Goal: Book appointment/travel/reservation

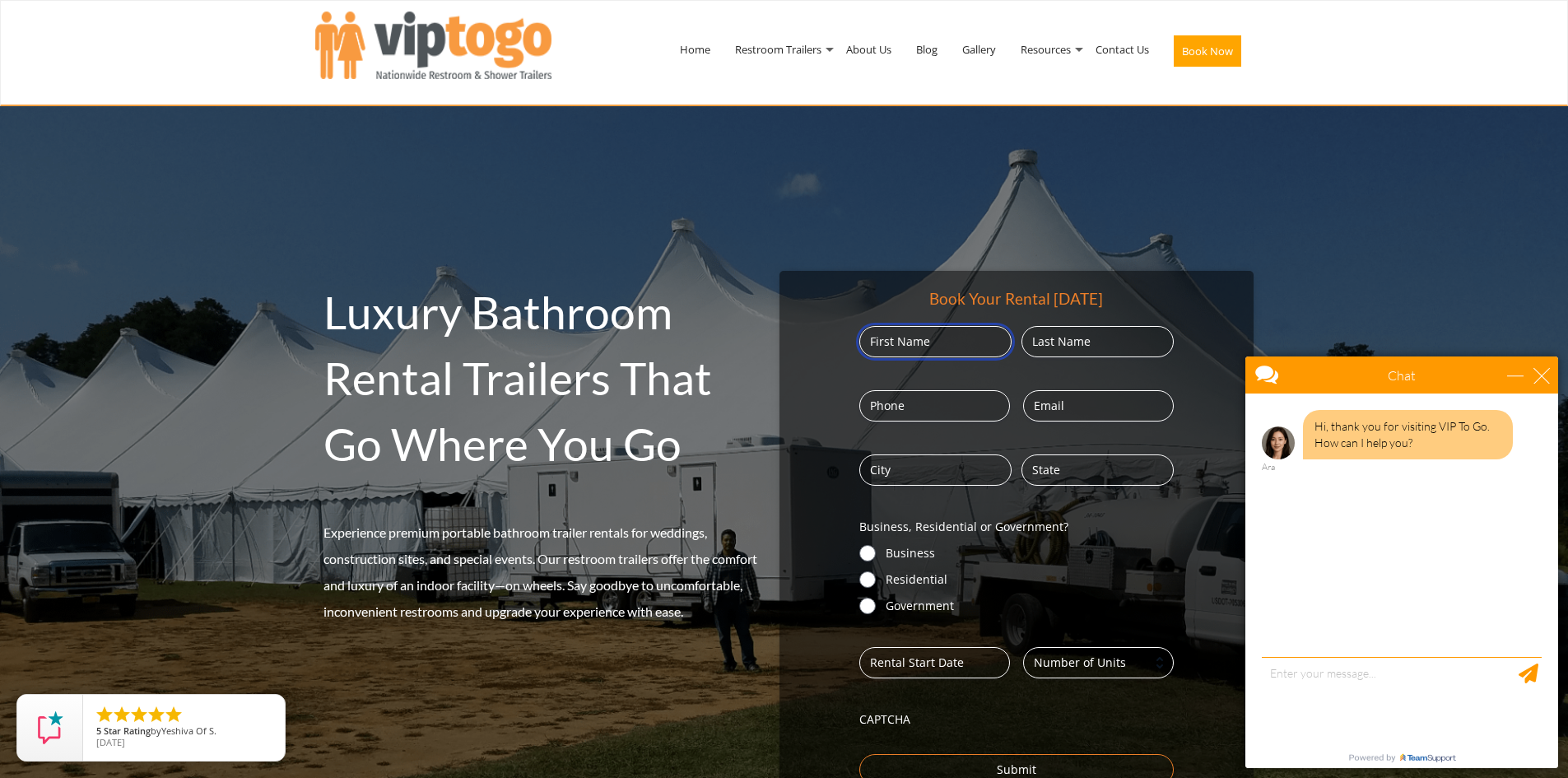
click at [919, 341] on input "First" at bounding box center [935, 342] width 152 height 31
type input "[PERSON_NAME]"
type input "8127671434"
type input "[EMAIL_ADDRESS][DOMAIN_NAME]"
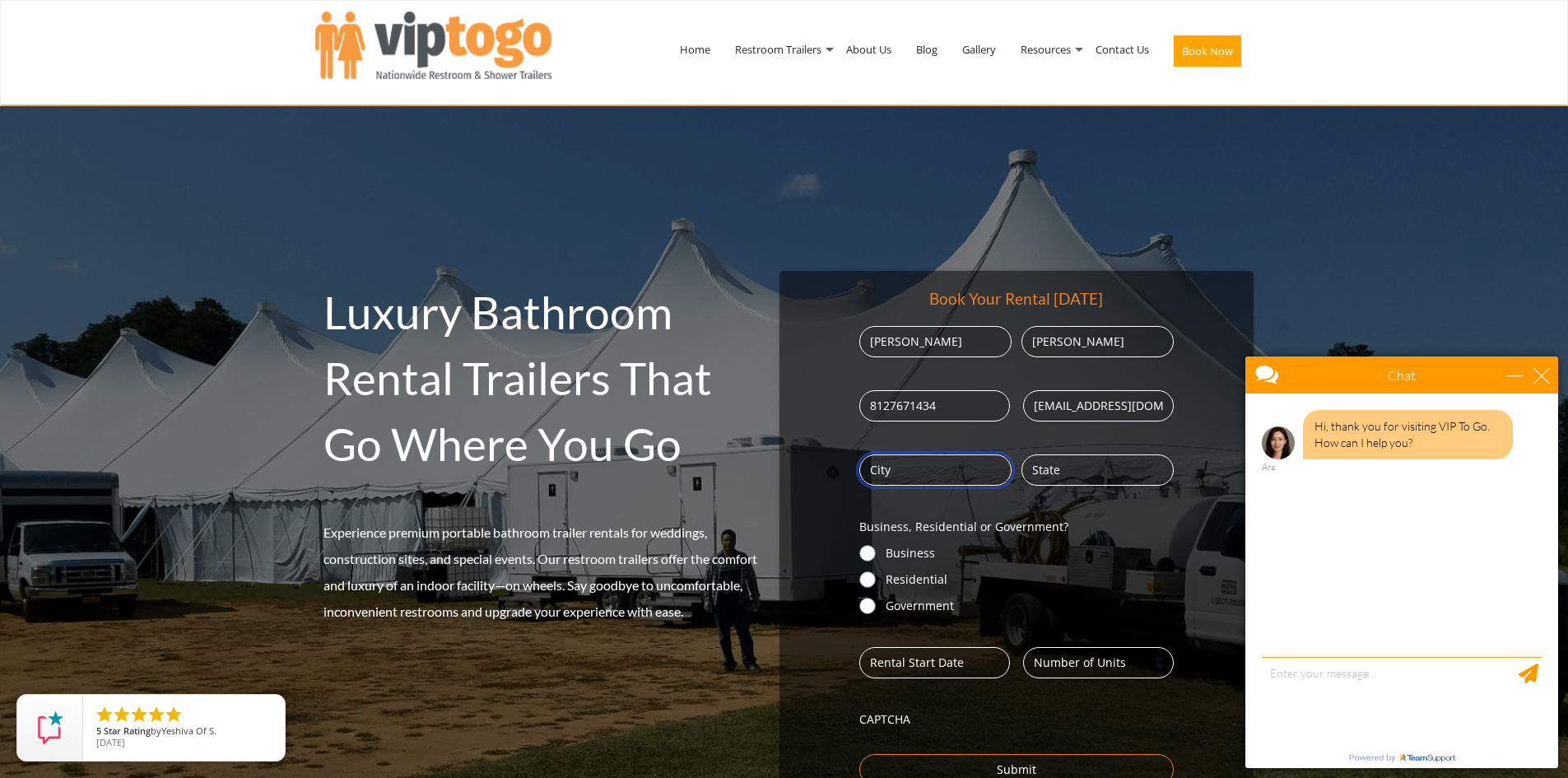
type input "Columbus"
type input "IN"
click at [1545, 377] on div "close" at bounding box center [1541, 375] width 16 height 16
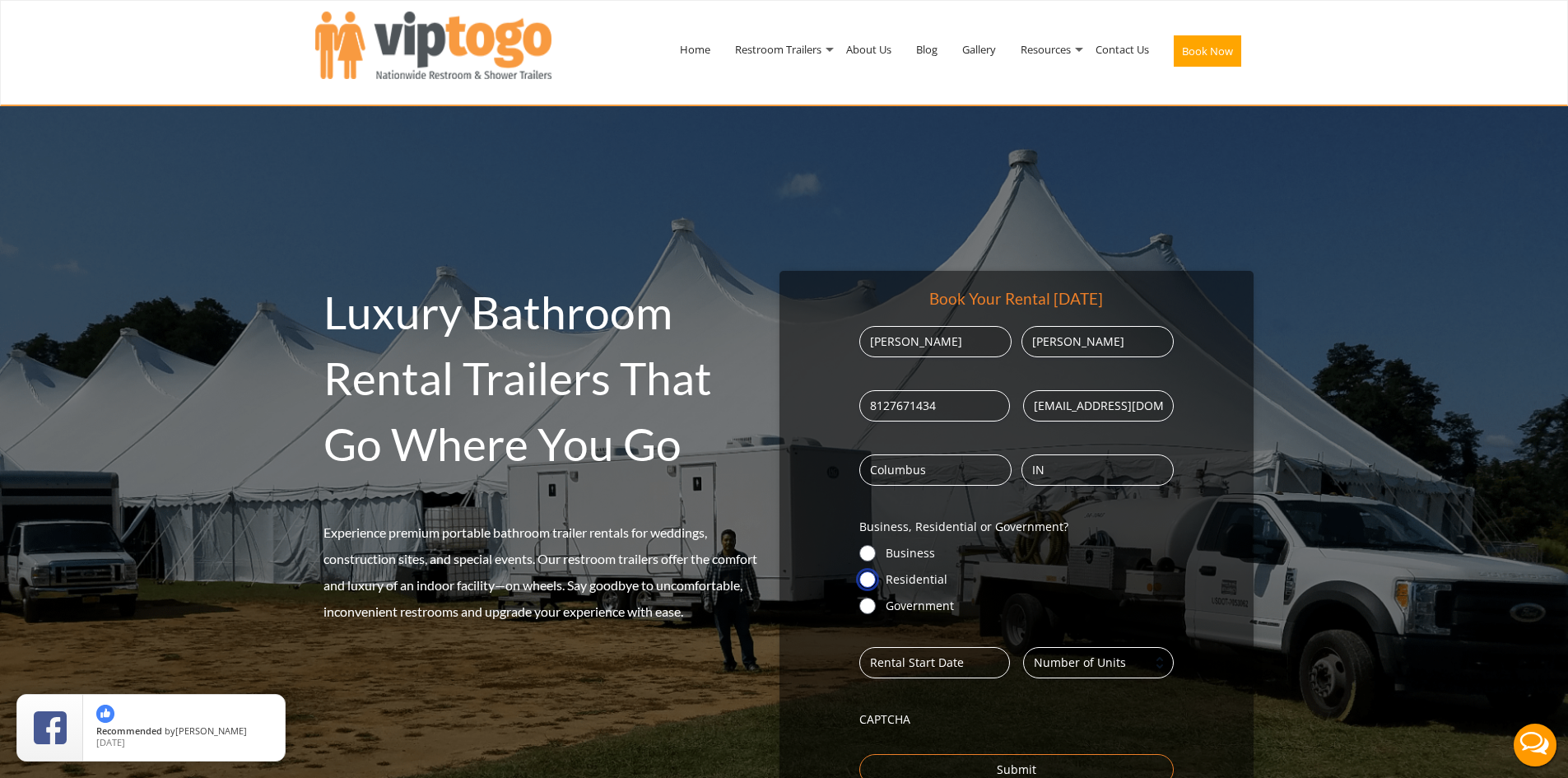
click at [863, 579] on input "Residential" at bounding box center [867, 579] width 16 height 16
radio input "true"
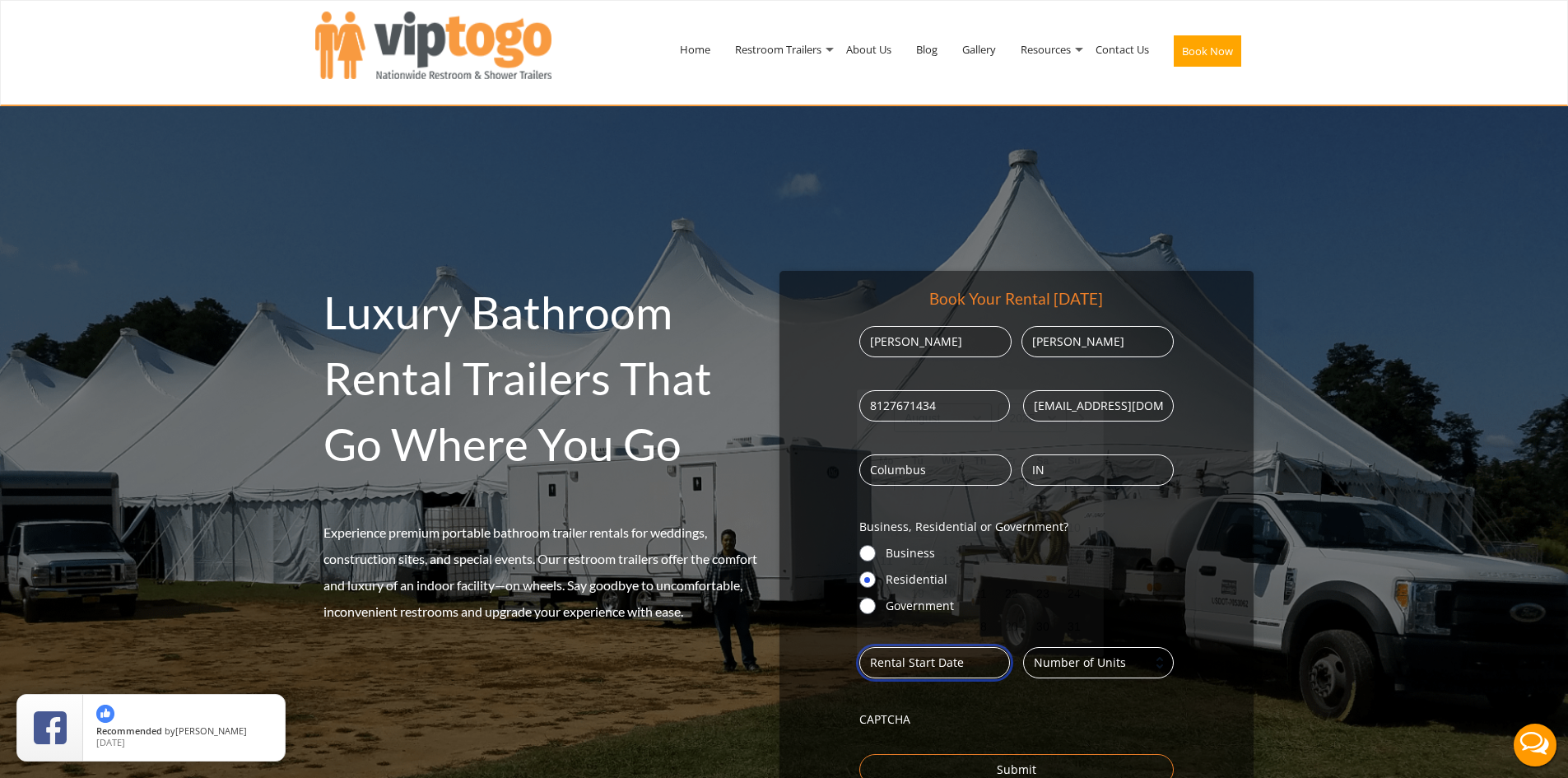
click at [908, 664] on input "Date (Required)" at bounding box center [934, 663] width 151 height 31
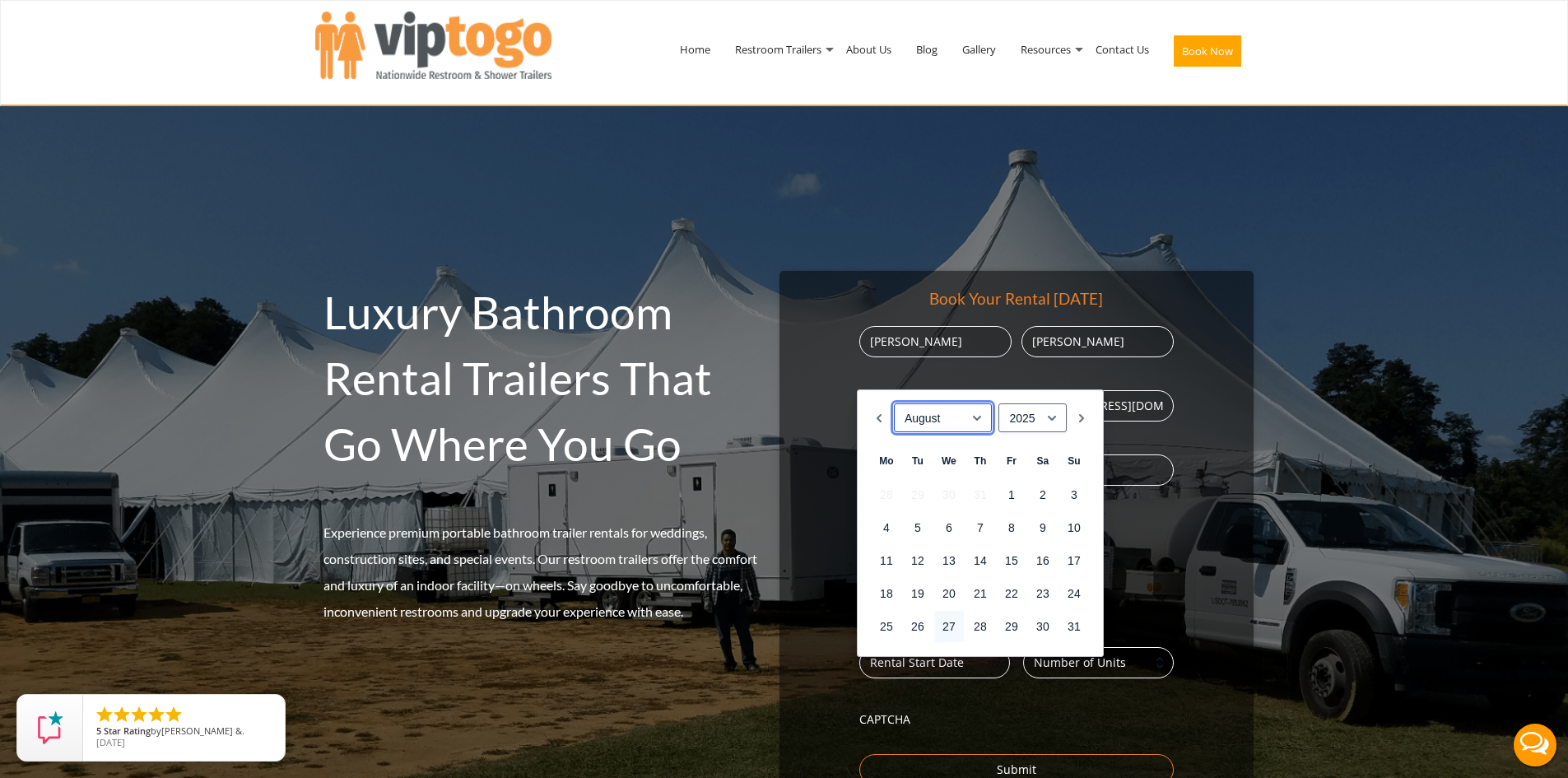
click at [949, 420] on select "January February March April May June July August September October November De…" at bounding box center [943, 417] width 99 height 28
click at [1033, 420] on select "1925 1926 1927 1928 1929 1930 1931 1932 1933 1934 1935 1936 1937 1938 1939 1940…" at bounding box center [1032, 417] width 68 height 28
click at [1041, 562] on link "16" at bounding box center [1042, 560] width 29 height 31
type input "[DATE]"
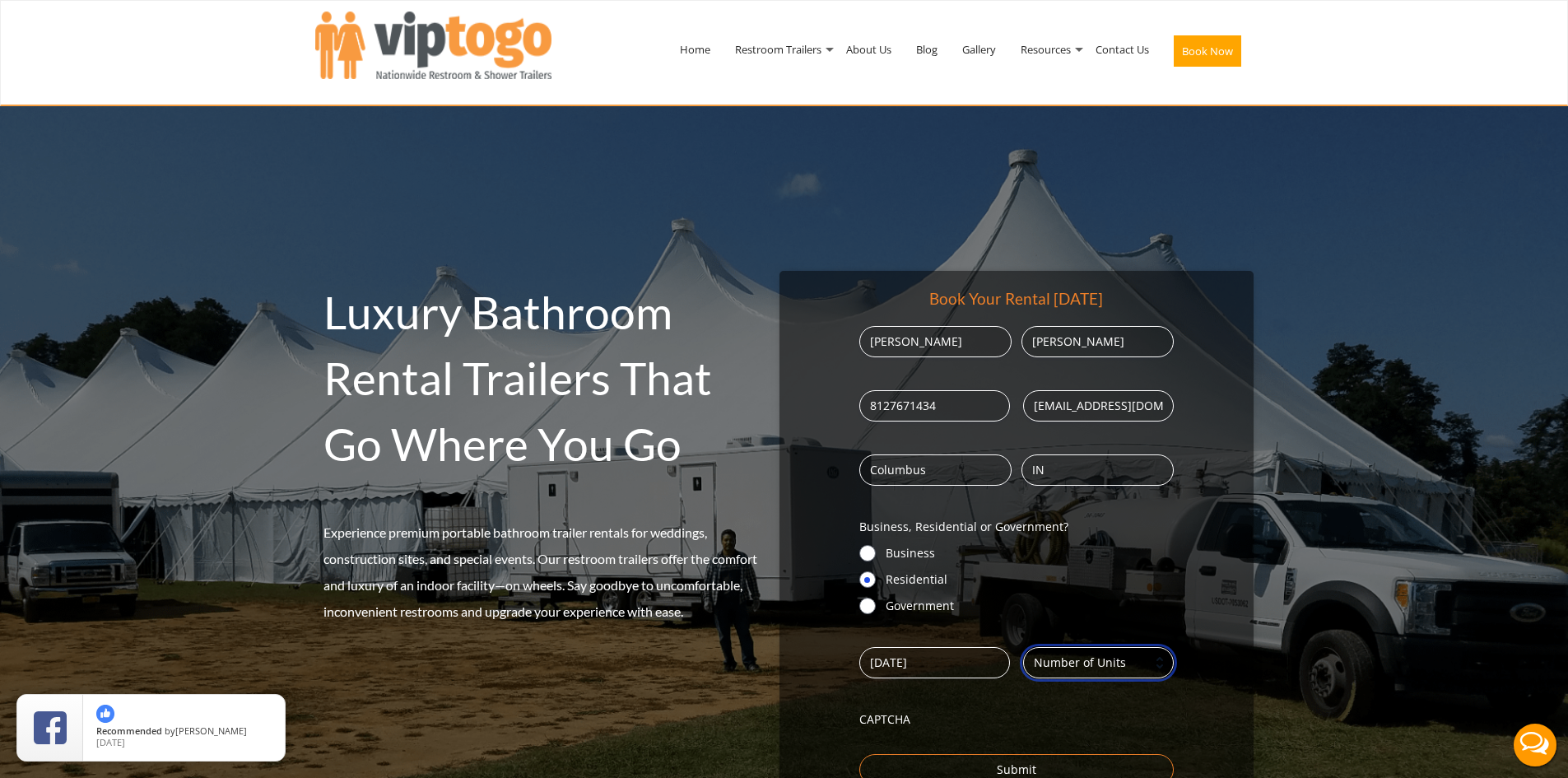
click at [1098, 664] on input "Number (Required)" at bounding box center [1098, 663] width 151 height 31
type input "1"
click at [1196, 557] on div "Book Your Rental [DATE] Name (Required) [PERSON_NAME] First [PERSON_NAME] Last …" at bounding box center [1016, 536] width 473 height 531
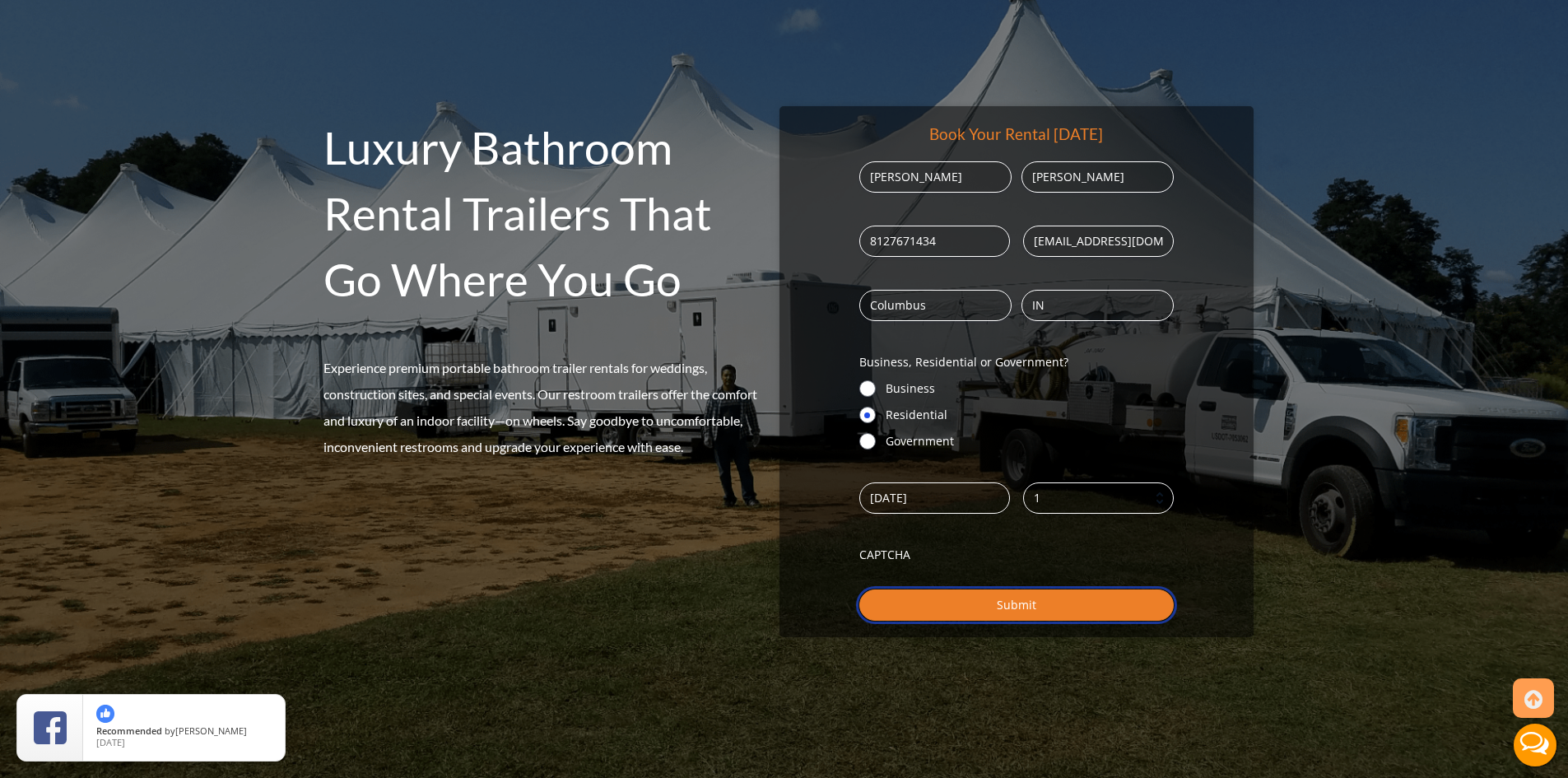
click at [981, 614] on input "Submit" at bounding box center [1017, 605] width 315 height 31
